Goal: Find specific page/section

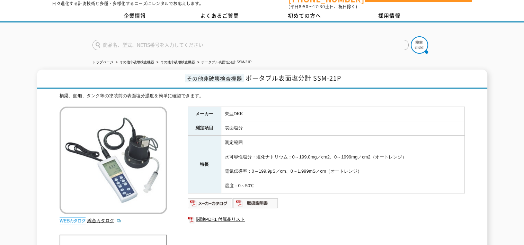
scroll to position [35, 0]
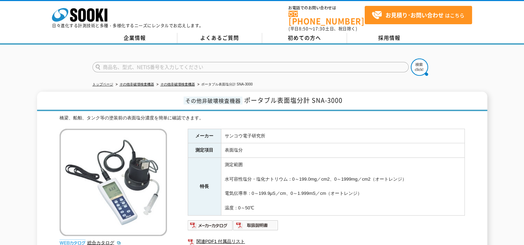
click at [438, 92] on h1 "その他非破壊検査機器 ポータブル表面塩分計 SNA-3000" at bounding box center [262, 101] width 450 height 19
